Goal: Navigation & Orientation: Go to known website

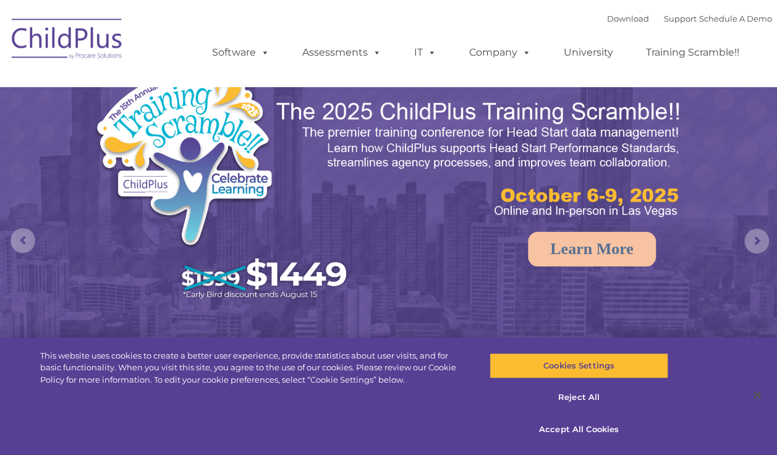
select select "MEDIUM"
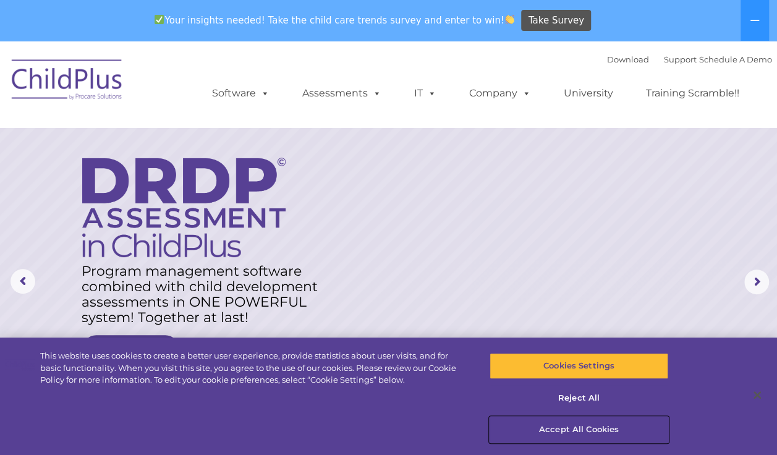
click at [513, 432] on button "Accept All Cookies" at bounding box center [578, 429] width 179 height 26
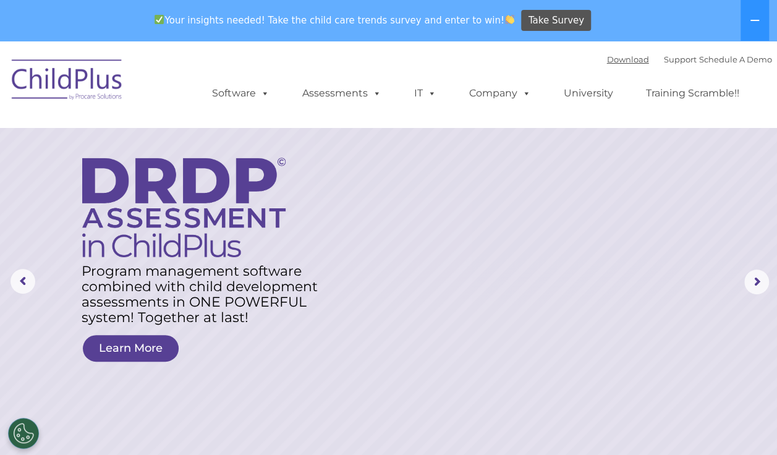
click at [513, 64] on link "Download" at bounding box center [628, 59] width 42 height 10
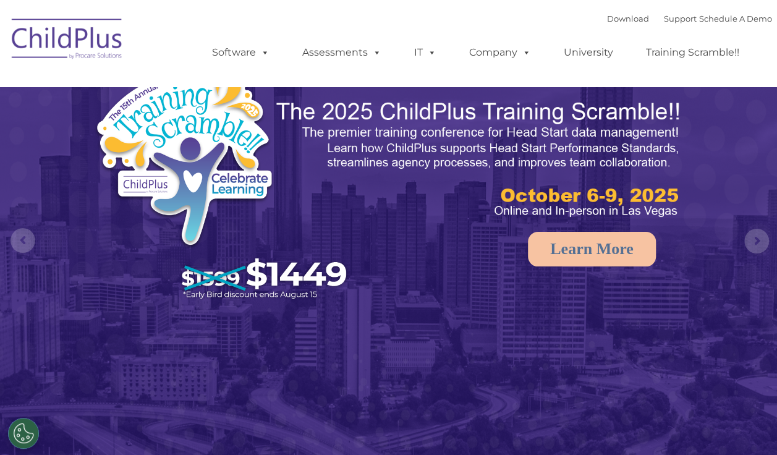
select select "MEDIUM"
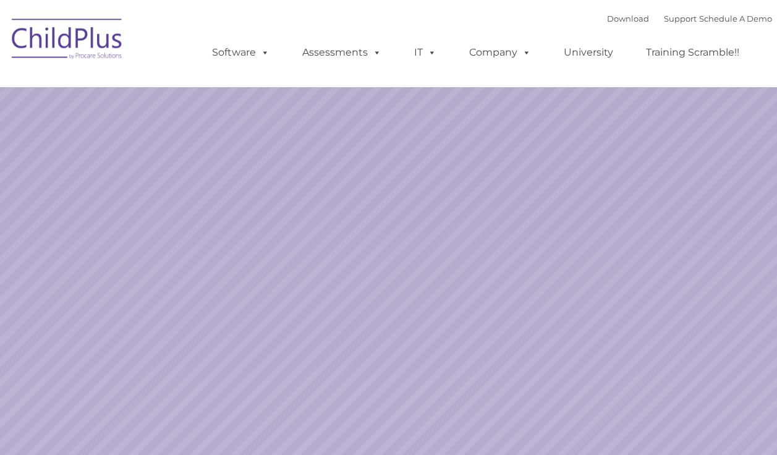
select select "MEDIUM"
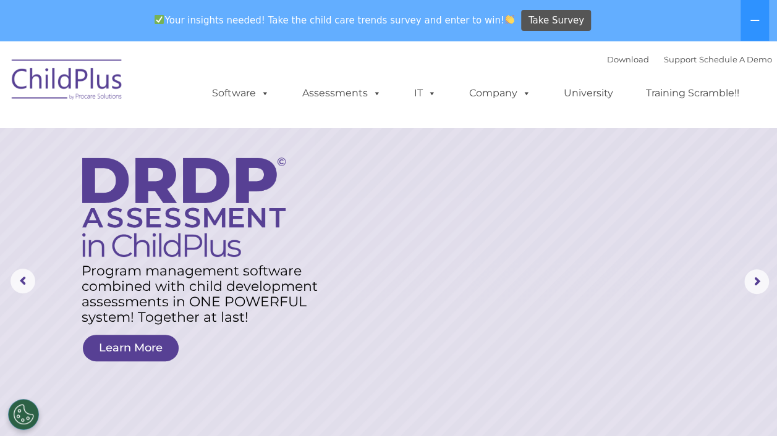
click at [442, 104] on link "IT" at bounding box center [425, 93] width 47 height 25
